Goal: Task Accomplishment & Management: Complete application form

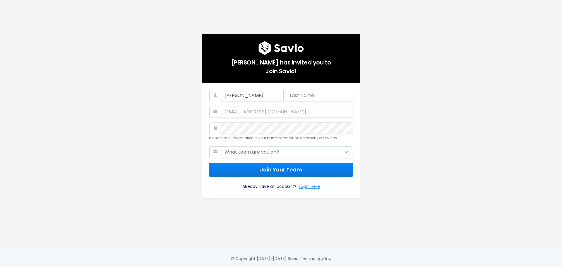
type input "Sara"
type input "Ahmad"
click at [251, 151] on select "What team are you on? Support Product Sales Customer Success Marketing Other" at bounding box center [287, 152] width 132 height 12
select select "PRODUCT"
click at [221, 146] on select "What team are you on? Support Product Sales Customer Success Marketing Other" at bounding box center [287, 152] width 132 height 12
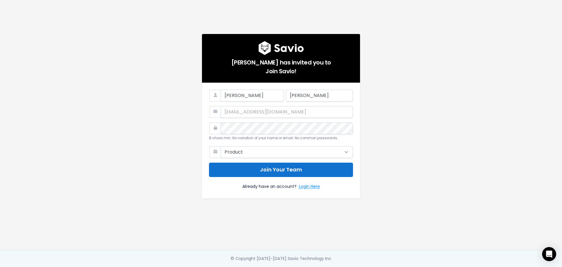
click at [283, 171] on button "Join Your Team" at bounding box center [281, 169] width 144 height 14
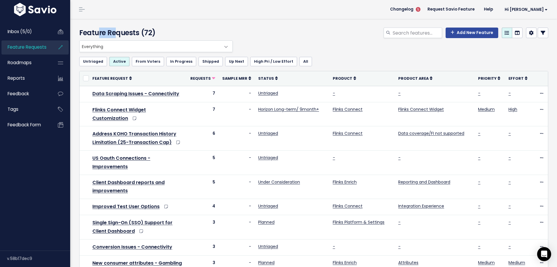
drag, startPoint x: 95, startPoint y: 31, endPoint x: 121, endPoint y: 31, distance: 25.5
click at [117, 31] on h4 "Feature Requests (72)" at bounding box center [154, 33] width 151 height 11
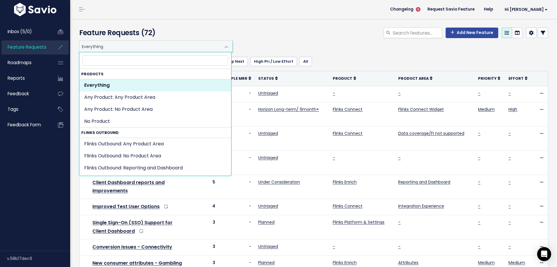
click at [131, 49] on span "Everything" at bounding box center [150, 46] width 141 height 11
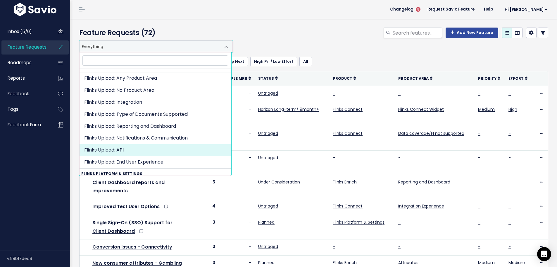
scroll to position [468, 0]
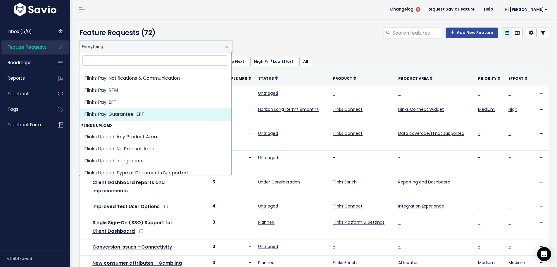
click at [103, 124] on strong "Flinks Upload" at bounding box center [156, 125] width 152 height 10
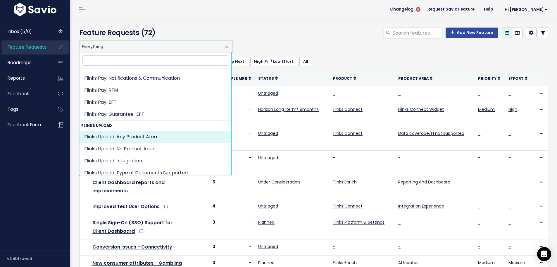
select select "FLINKS_UPLOAD:"
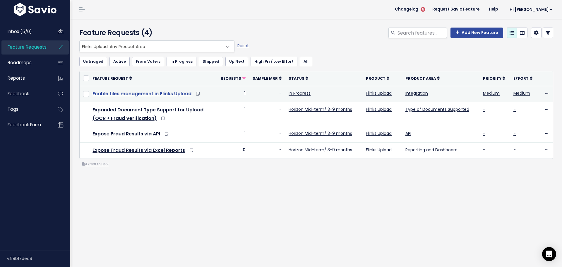
click at [156, 91] on link "Enable files management in Flinks Upload" at bounding box center [141, 93] width 99 height 7
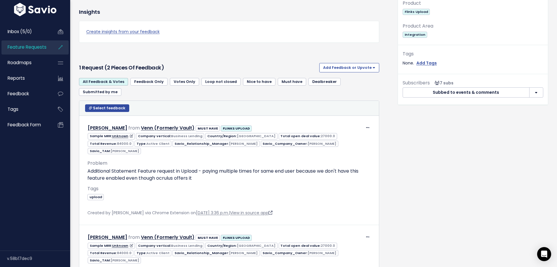
scroll to position [234, 0]
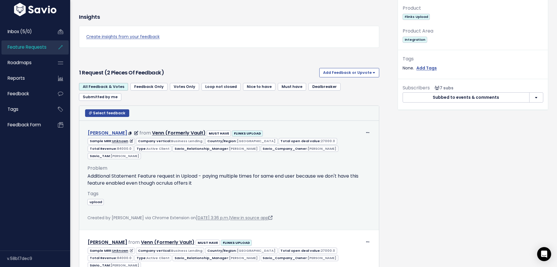
click at [108, 129] on link "[PERSON_NAME]" at bounding box center [108, 132] width 40 height 7
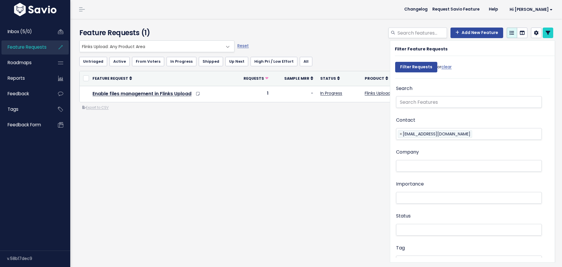
select select
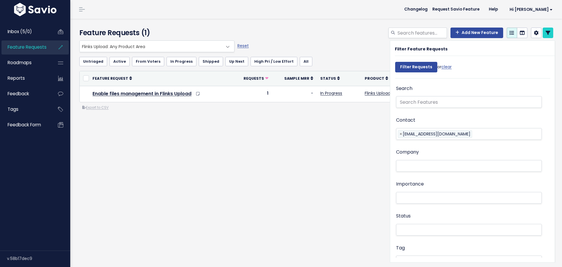
select select
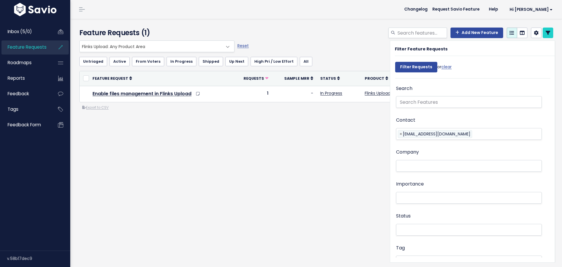
select select
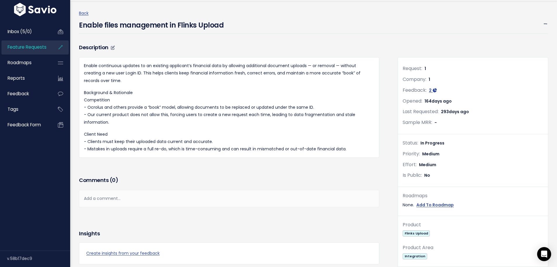
drag, startPoint x: 307, startPoint y: 94, endPoint x: 306, endPoint y: 112, distance: 18.2
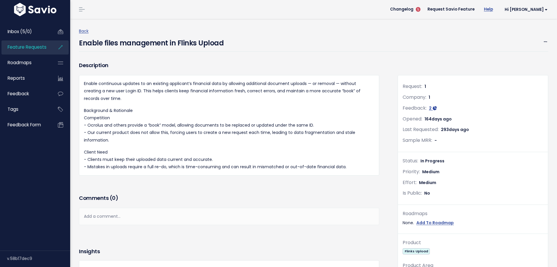
click at [498, 7] on link "Help" at bounding box center [489, 9] width 18 height 9
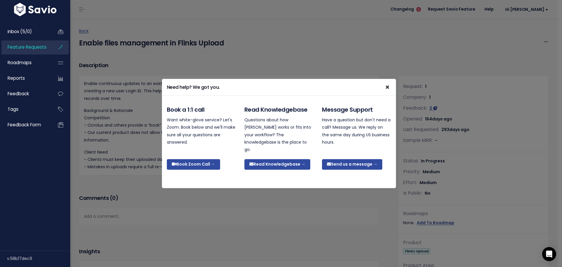
drag, startPoint x: 388, startPoint y: 90, endPoint x: 348, endPoint y: 80, distance: 41.5
click at [388, 90] on span "×" at bounding box center [387, 87] width 4 height 10
